Goal: Information Seeking & Learning: Compare options

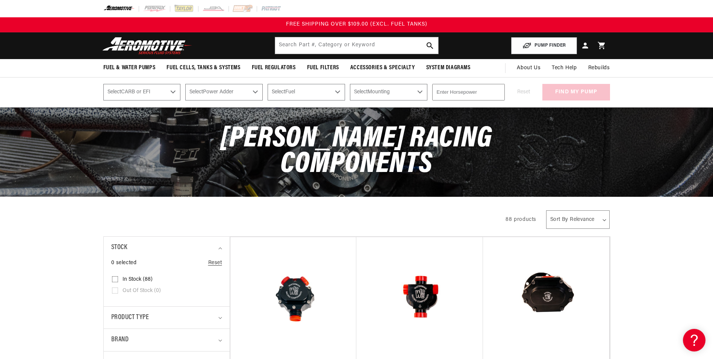
scroll to position [100, 0]
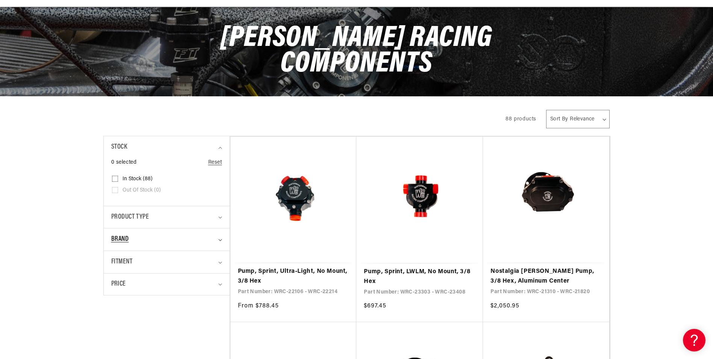
click at [121, 238] on span "Brand" at bounding box center [120, 239] width 18 height 11
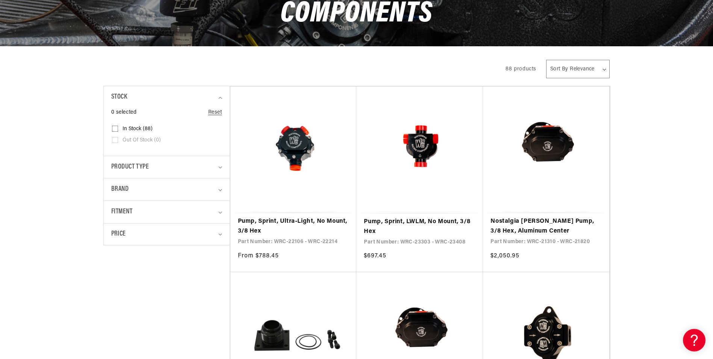
scroll to position [251, 0]
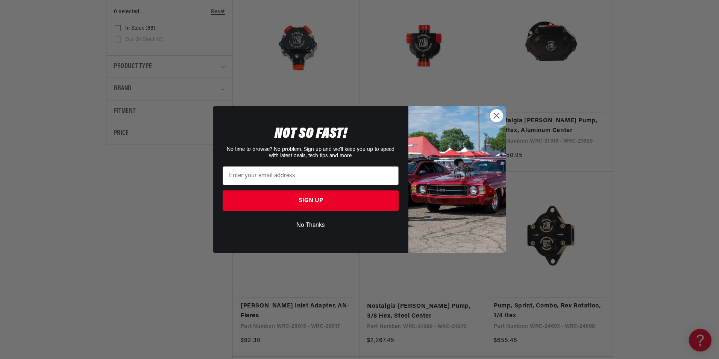
drag, startPoint x: 499, startPoint y: 117, endPoint x: 603, endPoint y: 146, distance: 108.2
click at [499, 117] on circle "Close dialog" at bounding box center [496, 115] width 12 height 12
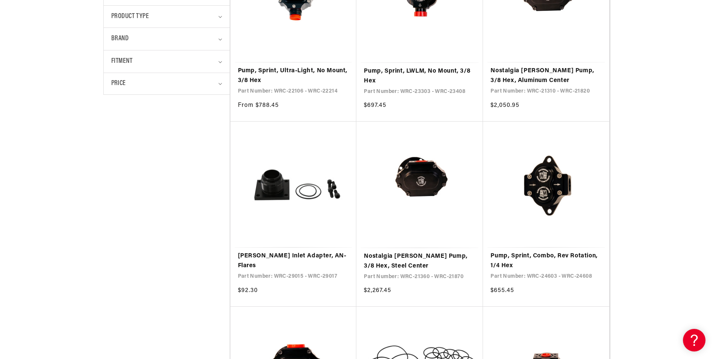
scroll to position [451, 0]
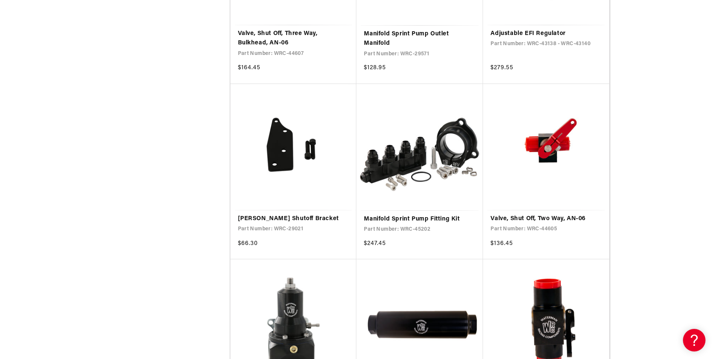
scroll to position [2156, 0]
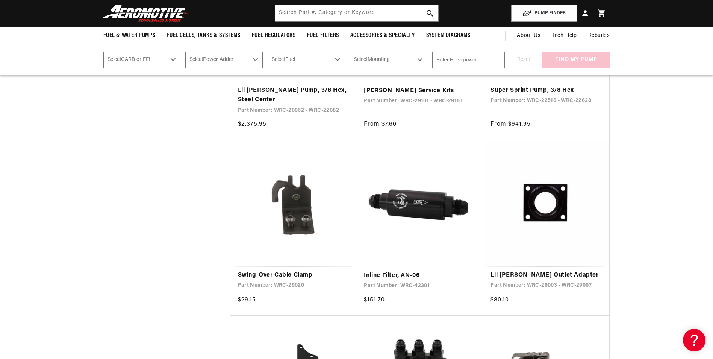
scroll to position [451, 0]
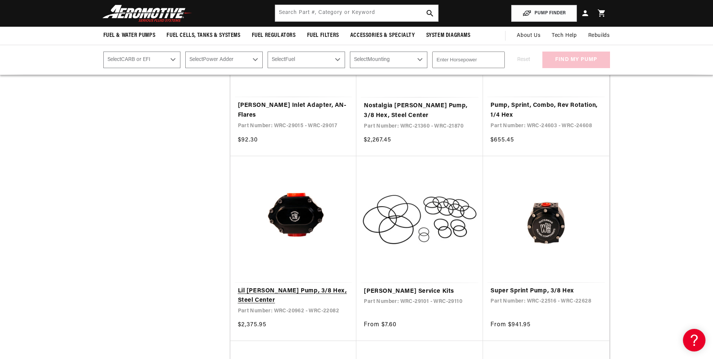
click at [300, 286] on link "Lil [PERSON_NAME] Pump, 3/8 Hex, Steel Center" at bounding box center [293, 295] width 111 height 19
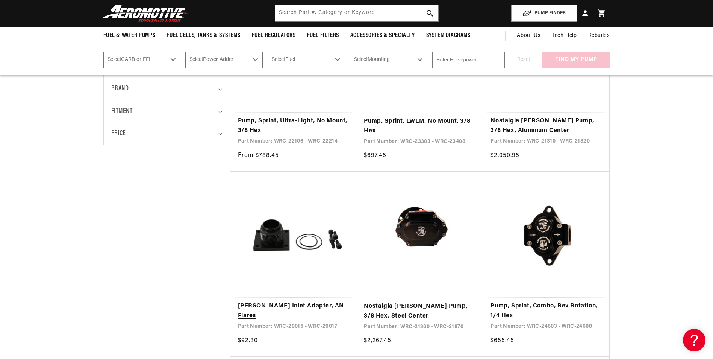
scroll to position [200, 0]
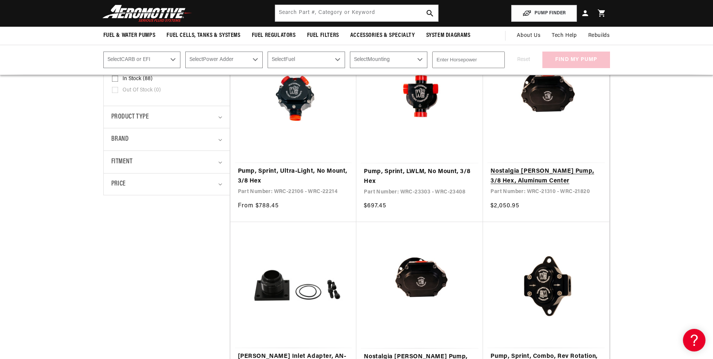
click at [558, 167] on link "Nostalgia [PERSON_NAME] Pump, 3/8 Hex, Aluminum Center" at bounding box center [546, 176] width 111 height 19
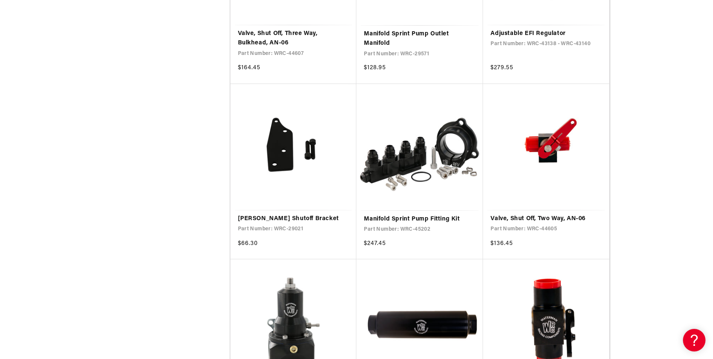
scroll to position [2056, 0]
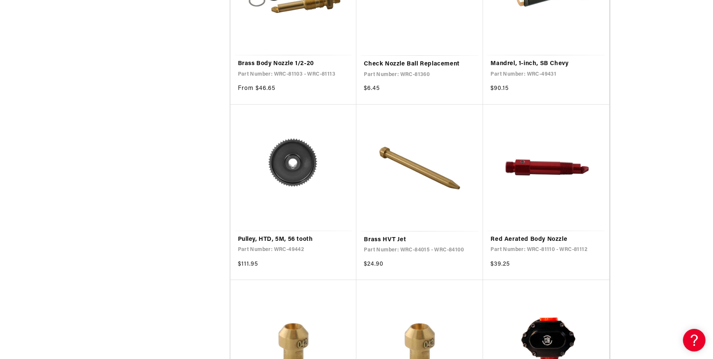
scroll to position [5164, 0]
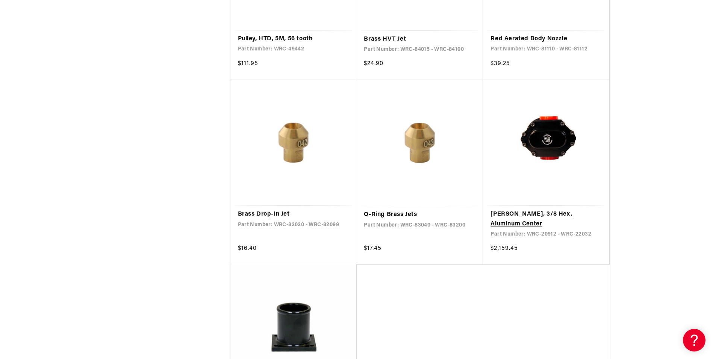
click at [547, 209] on link "[PERSON_NAME], 3/8 Hex, Aluminum Center" at bounding box center [546, 218] width 111 height 19
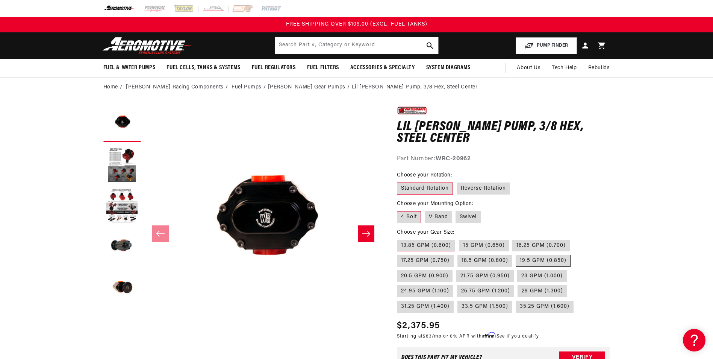
click at [541, 260] on label "19.5 GPM (0.850)" at bounding box center [543, 261] width 55 height 12
click at [517, 253] on input "19.5 GPM (0.850)" at bounding box center [516, 253] width 0 height 0
radio input "true"
click at [123, 151] on button "Load image 2 in gallery view" at bounding box center [122, 165] width 38 height 38
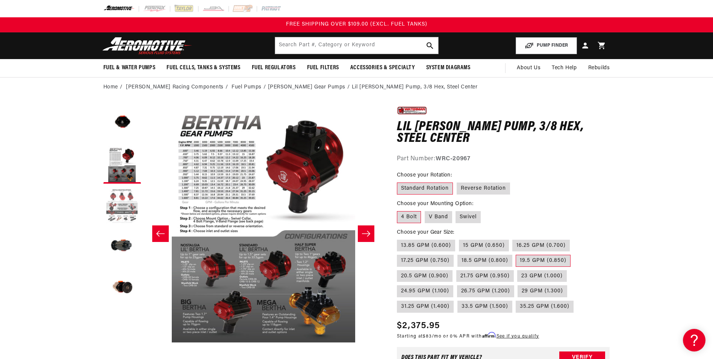
click at [126, 196] on button "Load image 3 in gallery view" at bounding box center [122, 206] width 38 height 38
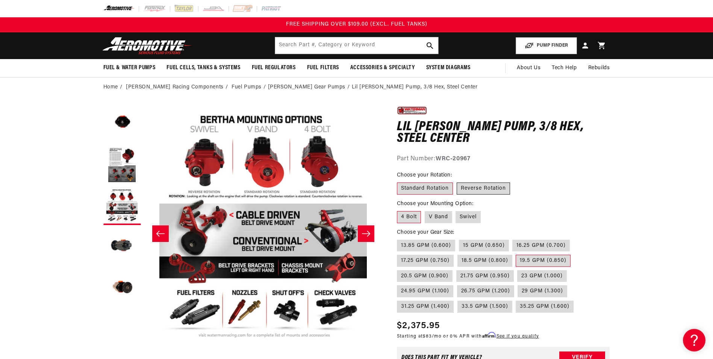
click at [482, 189] on label "Reverse Rotation" at bounding box center [483, 188] width 53 height 12
click at [457, 181] on input "Reverse Rotation" at bounding box center [457, 181] width 0 height 0
radio input "true"
click at [472, 218] on label "Swivel" at bounding box center [468, 217] width 25 height 12
click at [457, 210] on input "Swivel" at bounding box center [456, 209] width 0 height 0
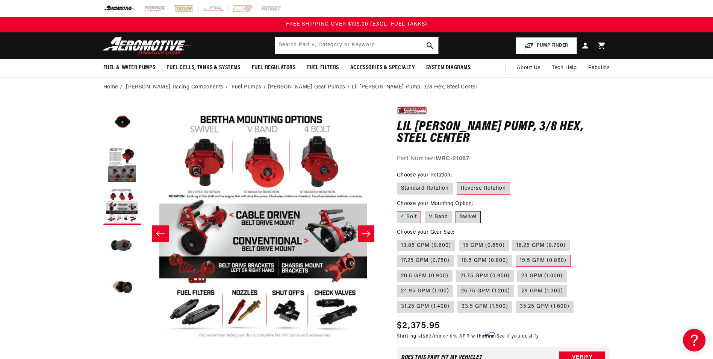
radio input "true"
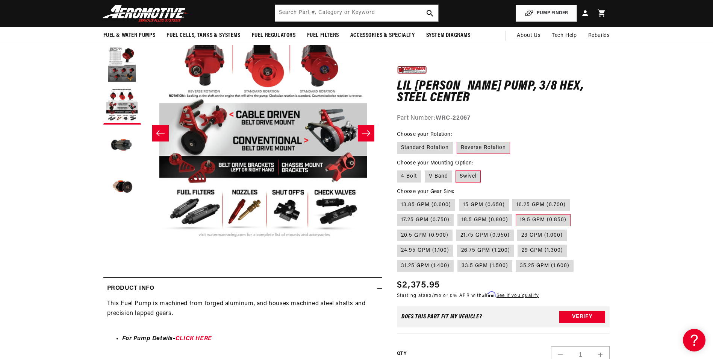
scroll to position [50, 0]
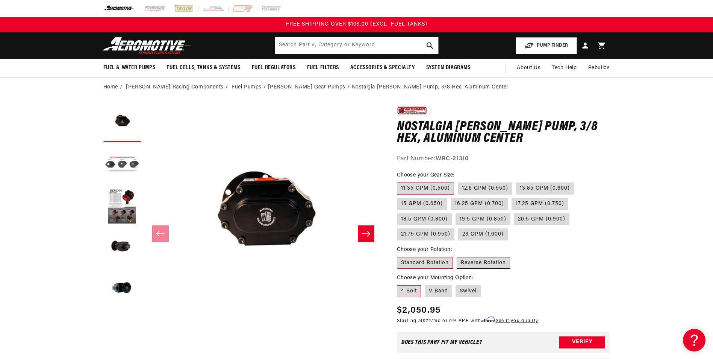
click at [505, 262] on label "Reverse Rotation" at bounding box center [483, 263] width 53 height 12
click at [457, 256] on input "Reverse Rotation" at bounding box center [457, 255] width 0 height 0
radio input "true"
click at [467, 290] on label "Swivel" at bounding box center [468, 291] width 25 height 12
click at [457, 284] on input "Swivel" at bounding box center [456, 284] width 0 height 0
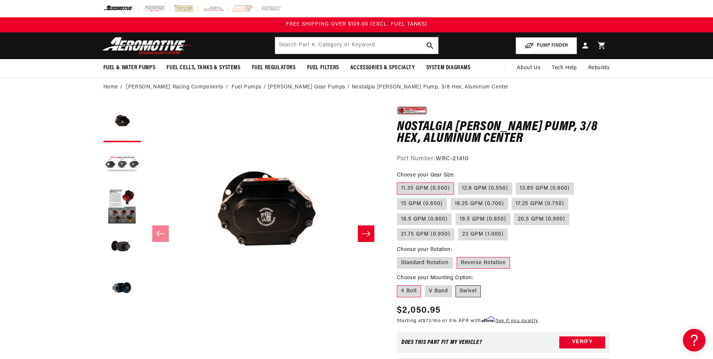
radio input "true"
click at [487, 218] on label "19.5 GPM (0.850)" at bounding box center [483, 219] width 55 height 12
click at [456, 212] on input "19.5 GPM (0.850)" at bounding box center [456, 212] width 0 height 0
radio input "true"
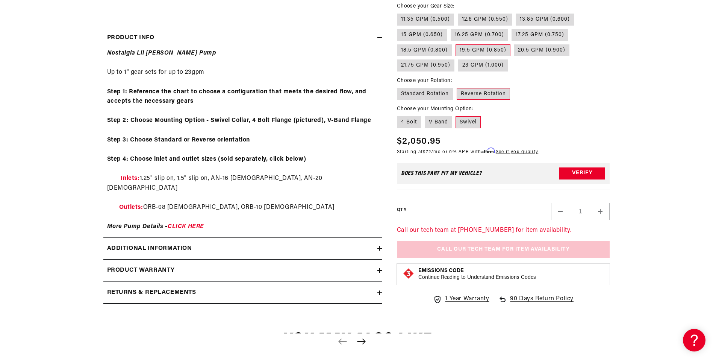
scroll to position [50, 0]
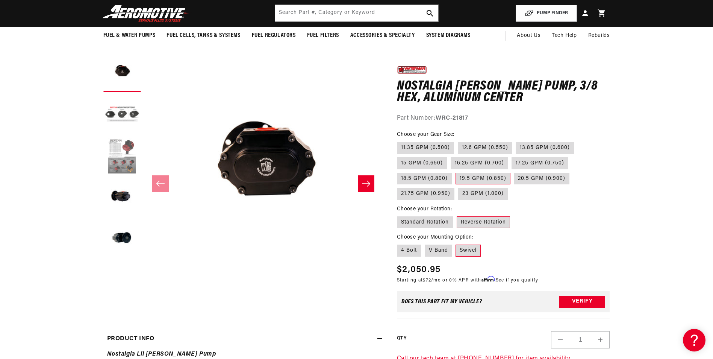
click at [124, 153] on button "Load image 3 in gallery view" at bounding box center [122, 156] width 38 height 38
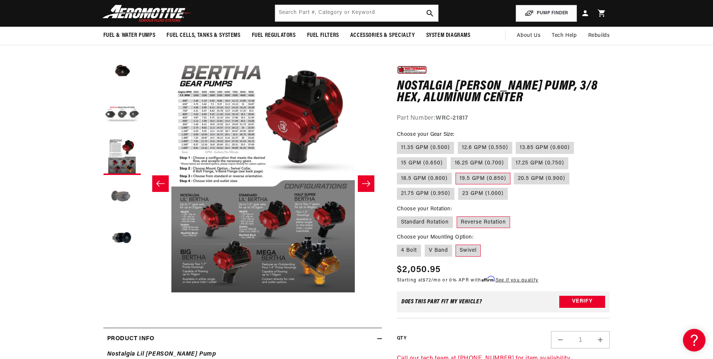
click at [127, 193] on button "Load image 4 in gallery view" at bounding box center [122, 198] width 38 height 38
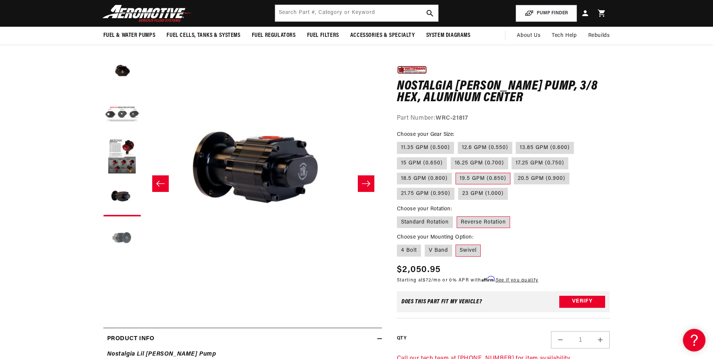
click at [120, 243] on button "Load image 5 in gallery view" at bounding box center [122, 239] width 38 height 38
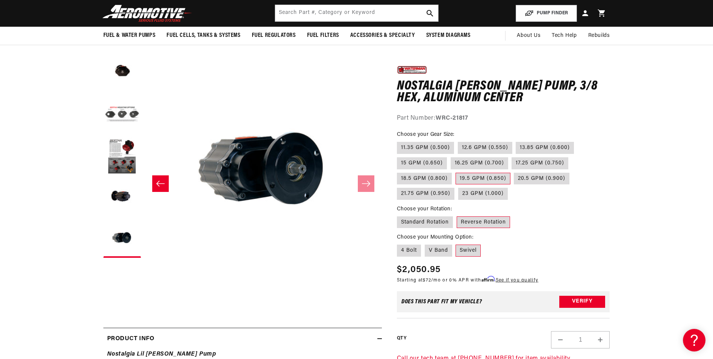
click at [120, 217] on ul "Gallery Viewer" at bounding box center [122, 156] width 38 height 203
click at [120, 197] on button "Load image 4 in gallery view" at bounding box center [122, 198] width 38 height 38
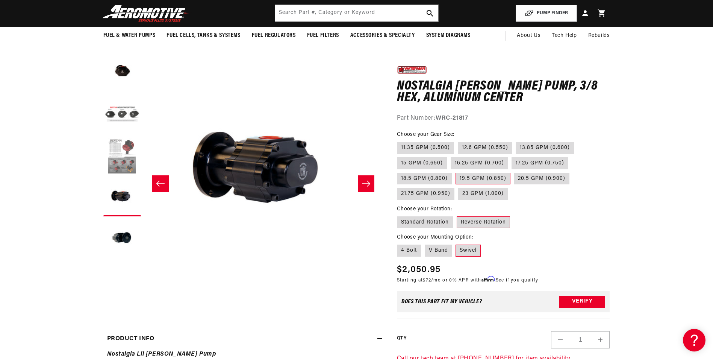
click at [119, 147] on button "Load image 3 in gallery view" at bounding box center [122, 156] width 38 height 38
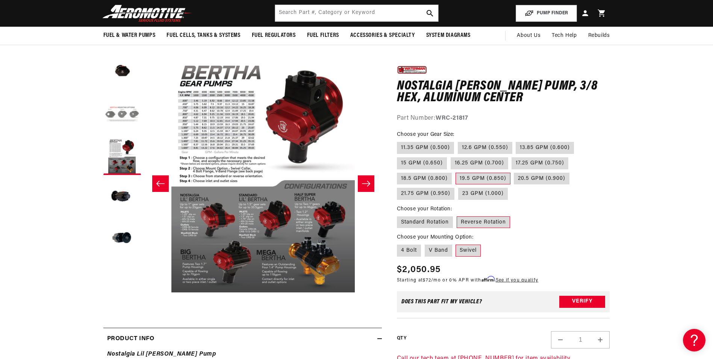
click at [120, 112] on button "Load image 2 in gallery view" at bounding box center [122, 115] width 38 height 38
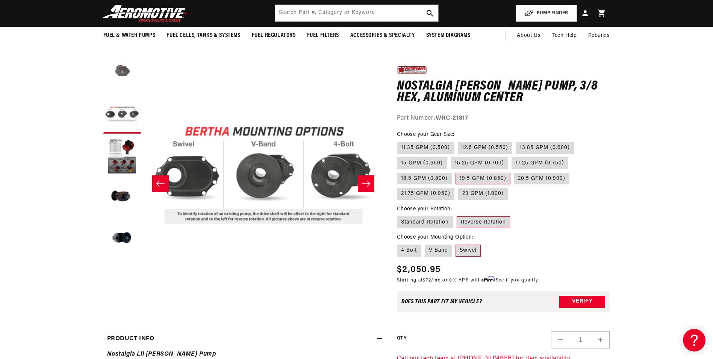
click at [127, 76] on button "Load image 1 in gallery view" at bounding box center [122, 74] width 38 height 38
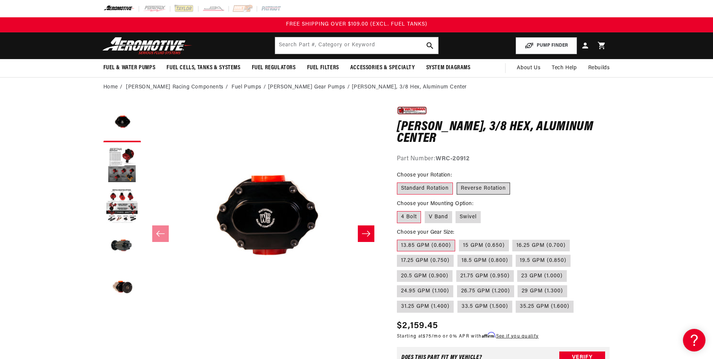
click at [485, 188] on label "Reverse Rotation" at bounding box center [483, 188] width 53 height 12
click at [457, 181] on input "Reverse Rotation" at bounding box center [457, 181] width 0 height 0
radio input "true"
click at [475, 218] on label "Swivel" at bounding box center [468, 217] width 25 height 12
click at [457, 210] on input "Swivel" at bounding box center [456, 209] width 0 height 0
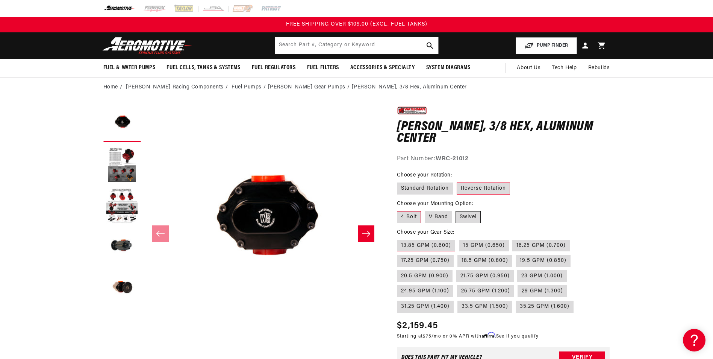
radio input "true"
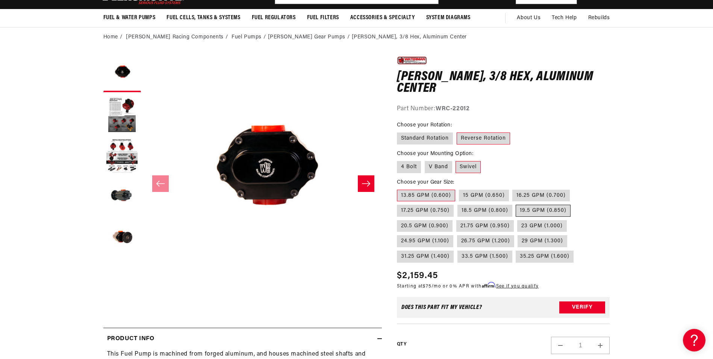
click at [537, 209] on label "19.5 GPM (0.850)" at bounding box center [543, 211] width 55 height 12
click at [517, 203] on input "19.5 GPM (0.850)" at bounding box center [516, 203] width 0 height 0
radio input "true"
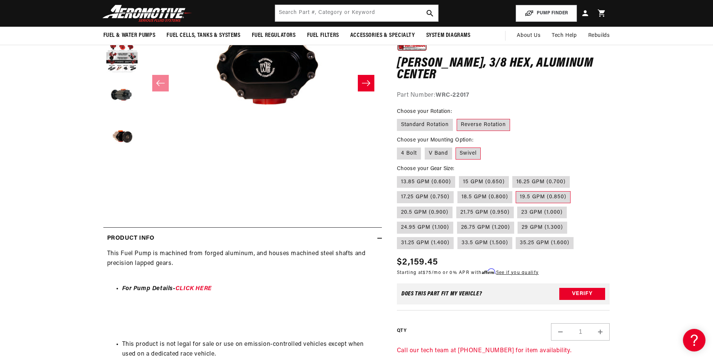
scroll to position [50, 0]
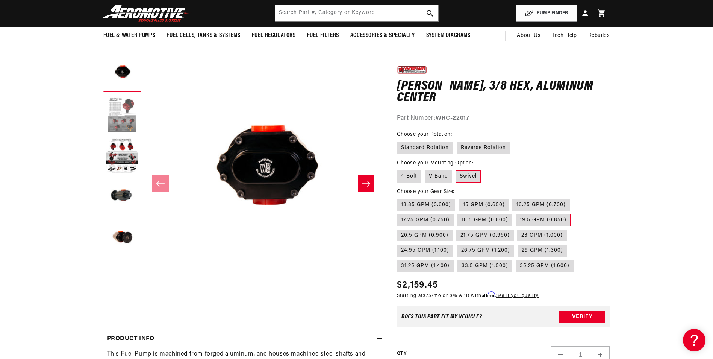
click at [122, 112] on button "Load image 2 in gallery view" at bounding box center [122, 115] width 38 height 38
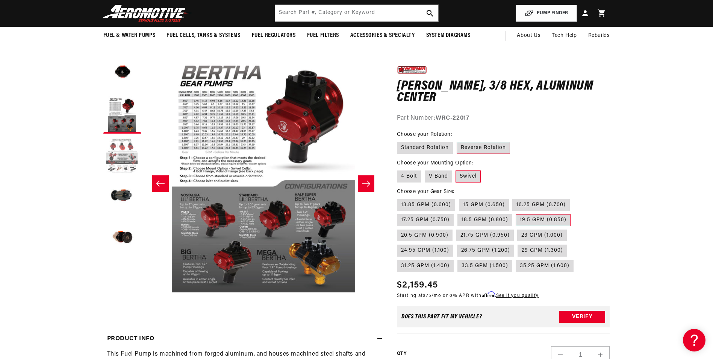
click at [124, 168] on button "Load image 3 in gallery view" at bounding box center [122, 156] width 38 height 38
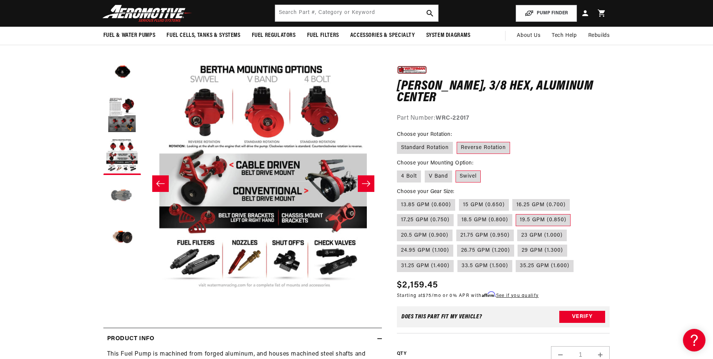
click at [124, 190] on button "Load image 4 in gallery view" at bounding box center [122, 198] width 38 height 38
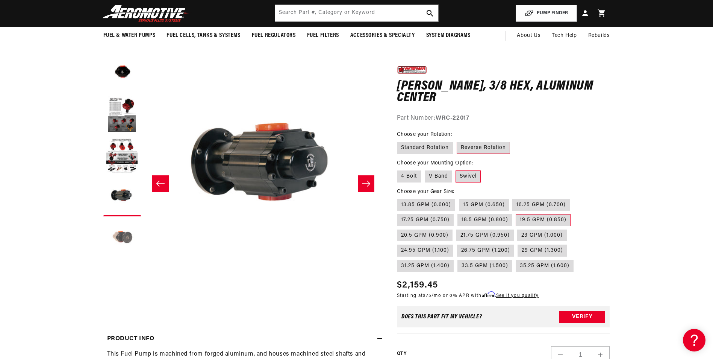
click at [123, 235] on button "Load image 5 in gallery view" at bounding box center [122, 239] width 38 height 38
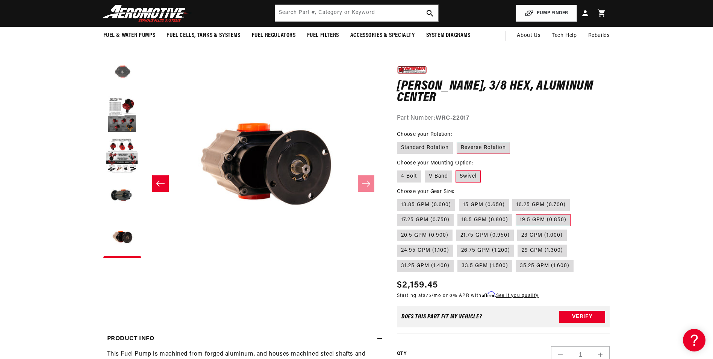
click at [125, 76] on button "Load image 1 in gallery view" at bounding box center [122, 74] width 38 height 38
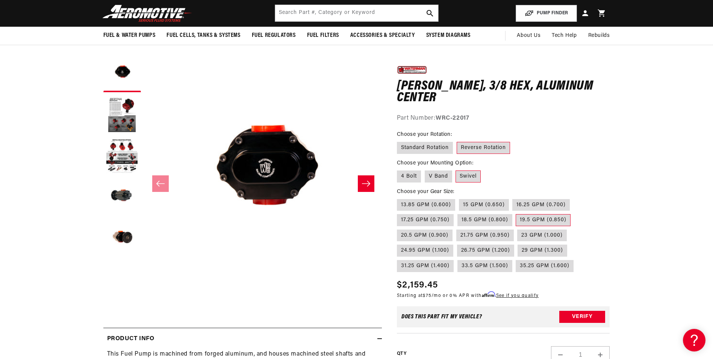
click at [673, 244] on section "0.0 star rating Write a review Lil Bertha Pump, 3/8 Hex, Aluminum Center Lil Be…" at bounding box center [356, 292] width 713 height 490
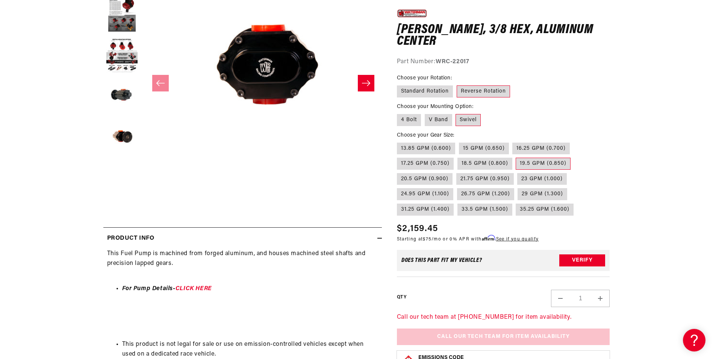
scroll to position [200, 0]
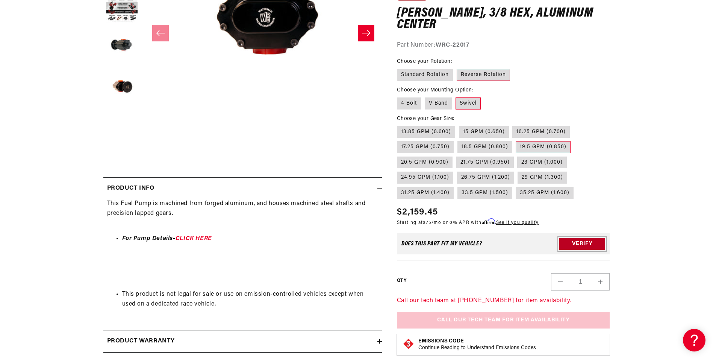
click at [593, 241] on button "Verify" at bounding box center [583, 244] width 46 height 12
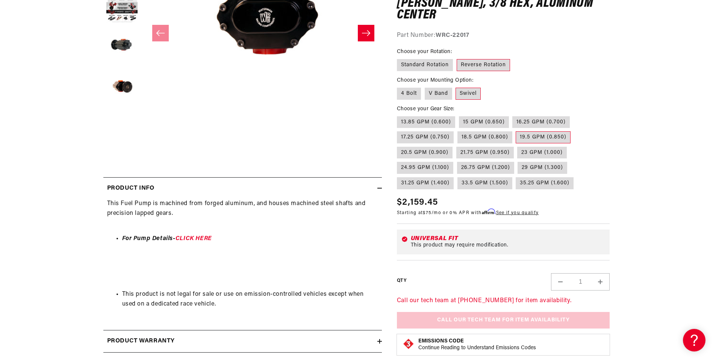
scroll to position [301, 0]
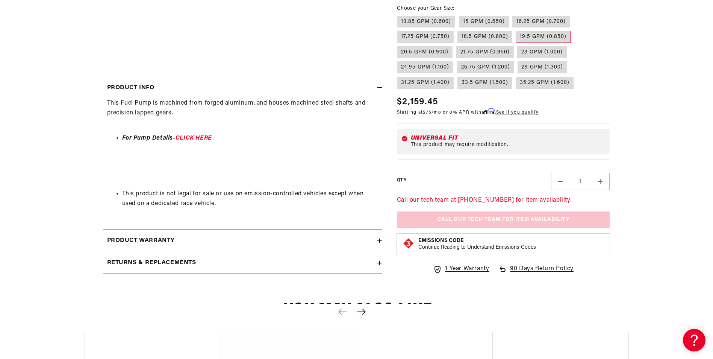
click at [520, 220] on div "Call our tech team at 913-808-2376 for item availability. Call Our Tech Team fo…" at bounding box center [503, 212] width 213 height 32
click at [464, 240] on p "Emissions Code" at bounding box center [478, 241] width 118 height 7
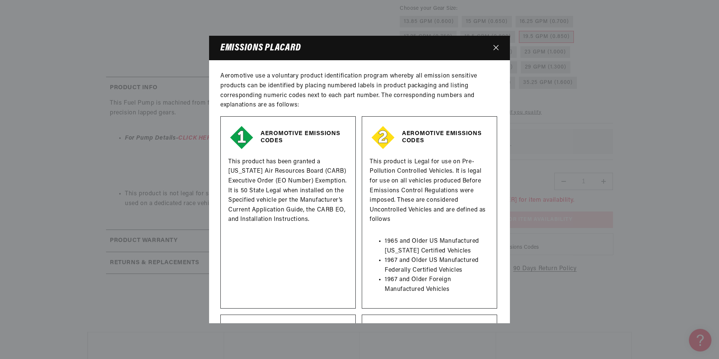
click at [496, 48] on icon "Close" at bounding box center [495, 47] width 5 height 5
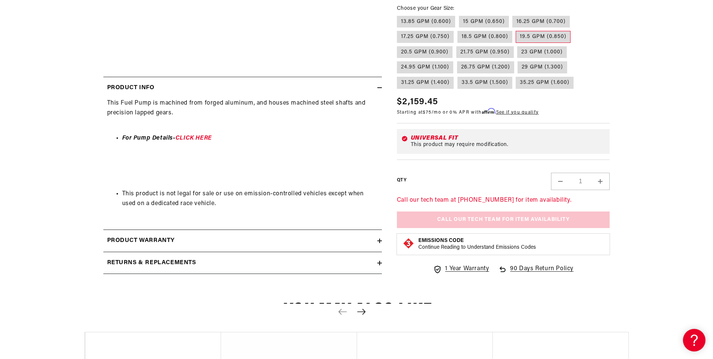
click at [517, 215] on div "Call our tech team at 913-808-2376 for item availability. Call Our Tech Team fo…" at bounding box center [503, 212] width 213 height 32
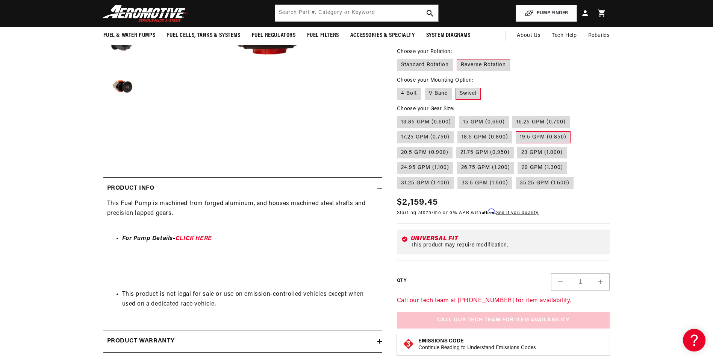
scroll to position [0, 0]
